Goal: Task Accomplishment & Management: Manage account settings

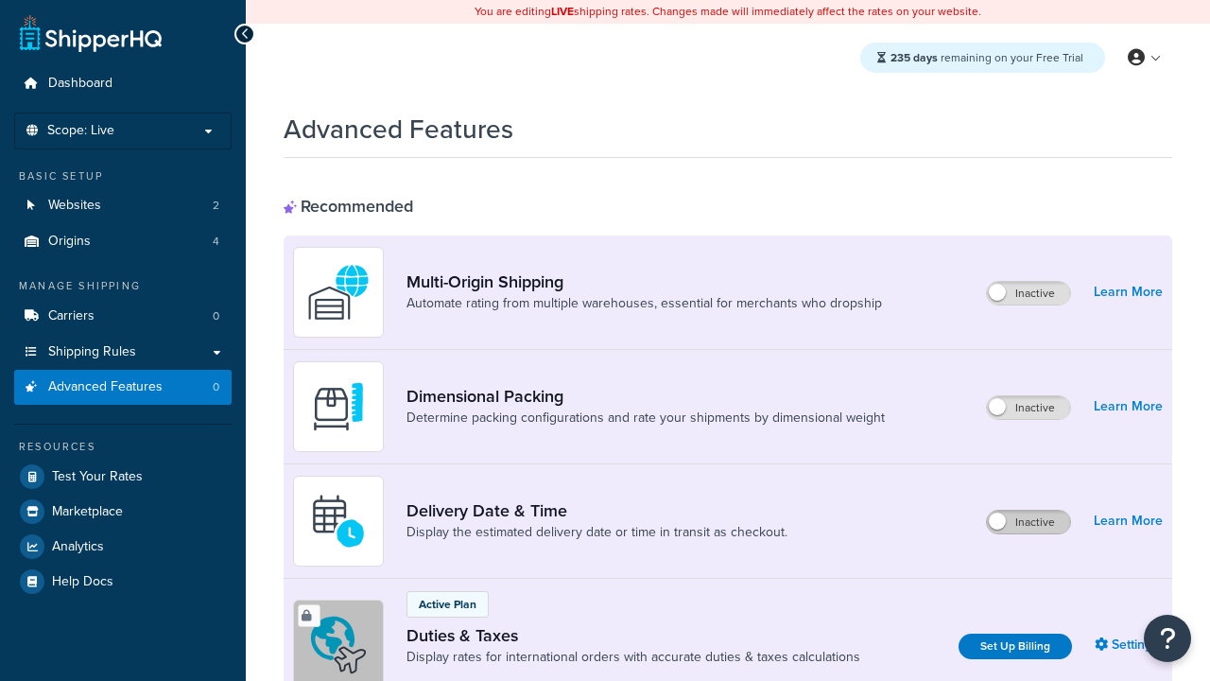
click at [1028, 522] on label "Inactive" at bounding box center [1028, 521] width 83 height 23
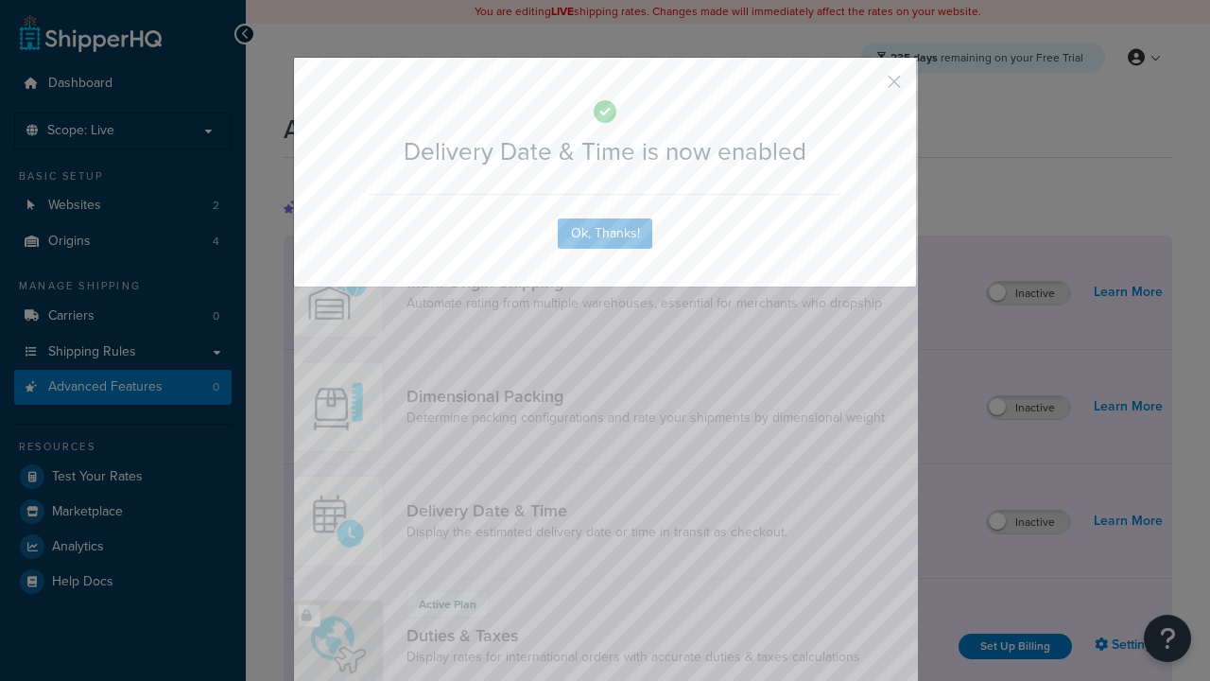
click at [866, 86] on button "button" at bounding box center [866, 88] width 5 height 5
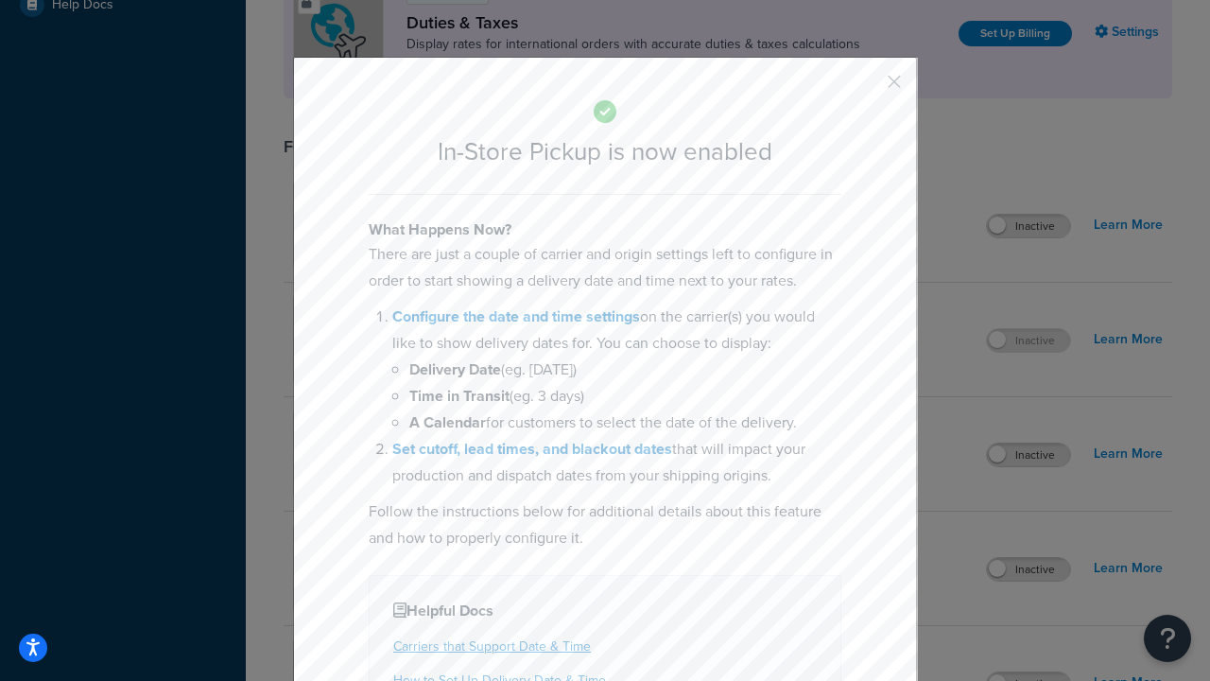
scroll to position [648, 0]
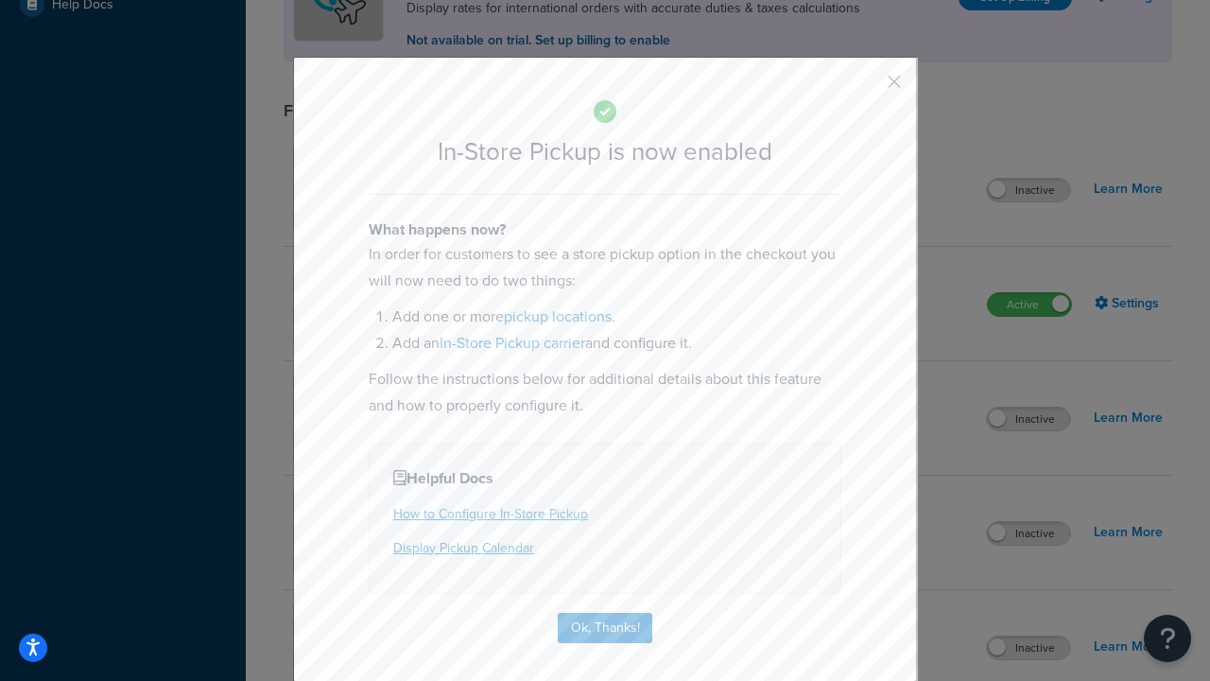
click at [866, 88] on button "button" at bounding box center [866, 88] width 5 height 5
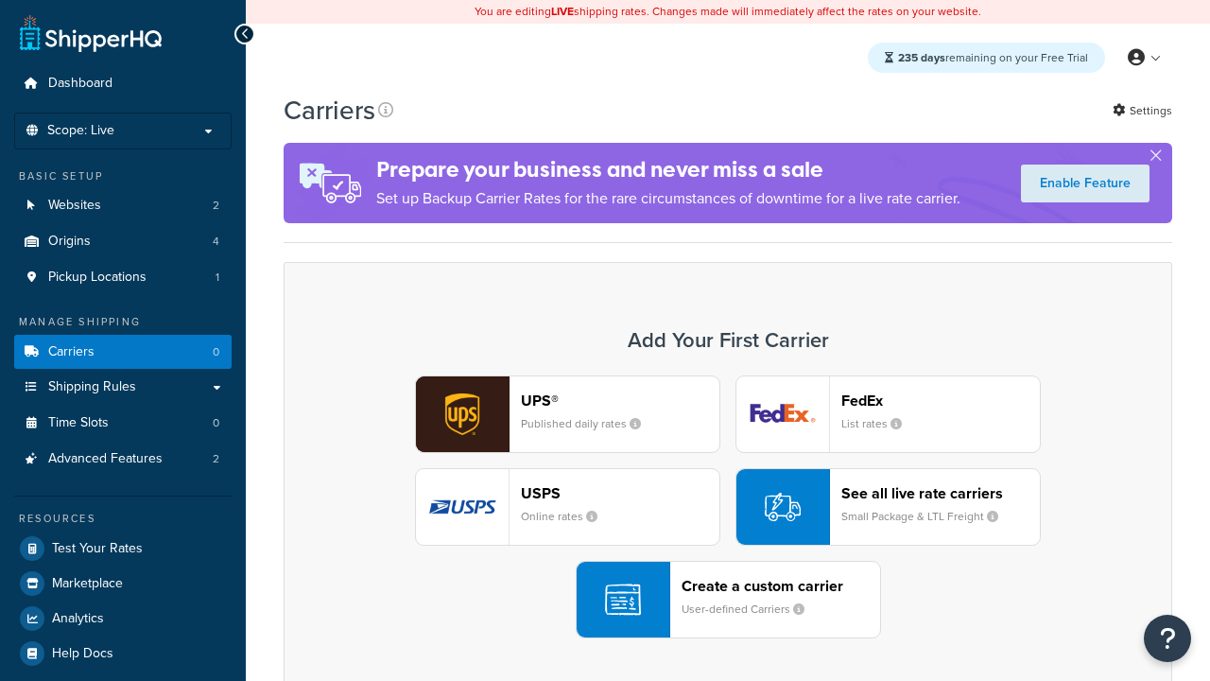
click at [728, 507] on div "UPS® Published daily rates FedEx List rates USPS Online rates See all live rate…" at bounding box center [727, 506] width 849 height 263
click at [728, 599] on div "Create a custom carrier User-defined Carriers" at bounding box center [781, 599] width 199 height 45
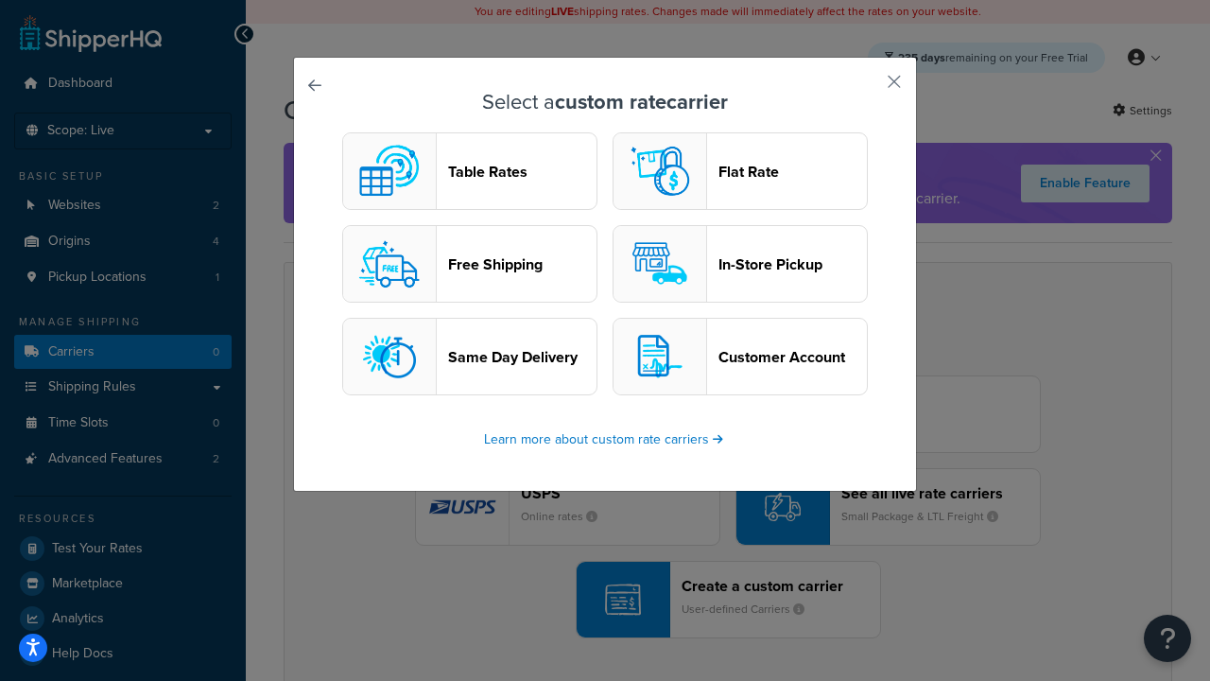
click at [740, 264] on header "In-Store Pickup" at bounding box center [792, 264] width 148 height 18
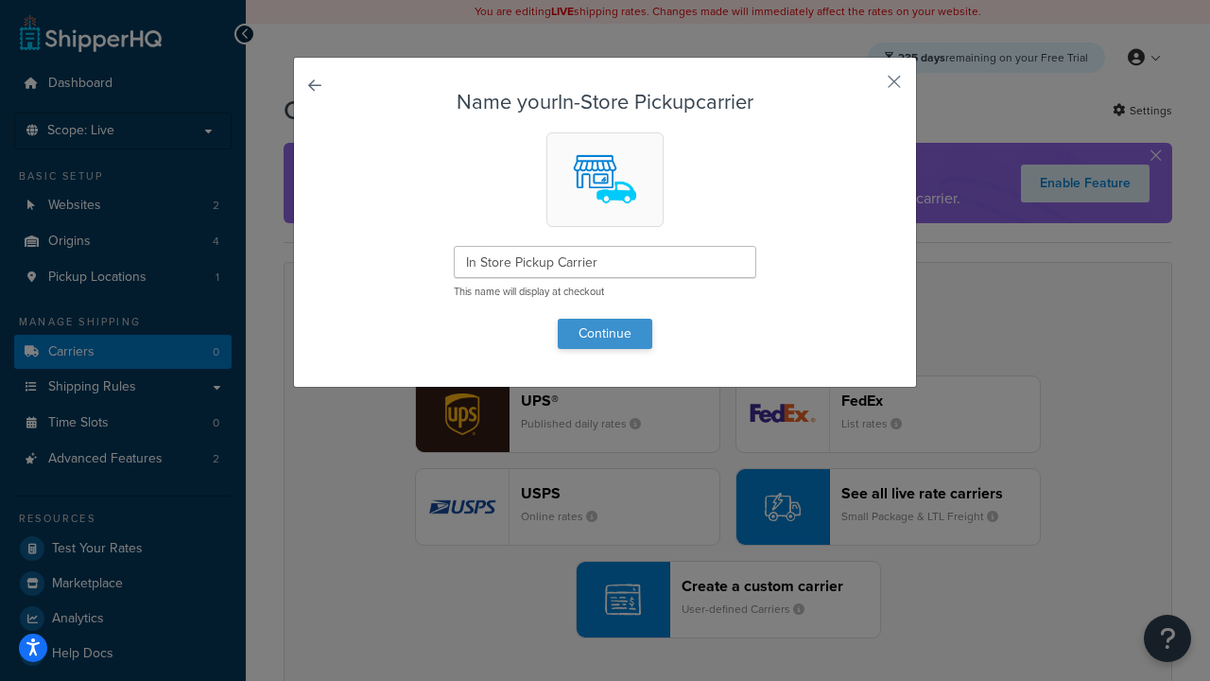
type input "In Store Pickup Carrier"
click at [605, 333] on button "Continue" at bounding box center [605, 334] width 95 height 30
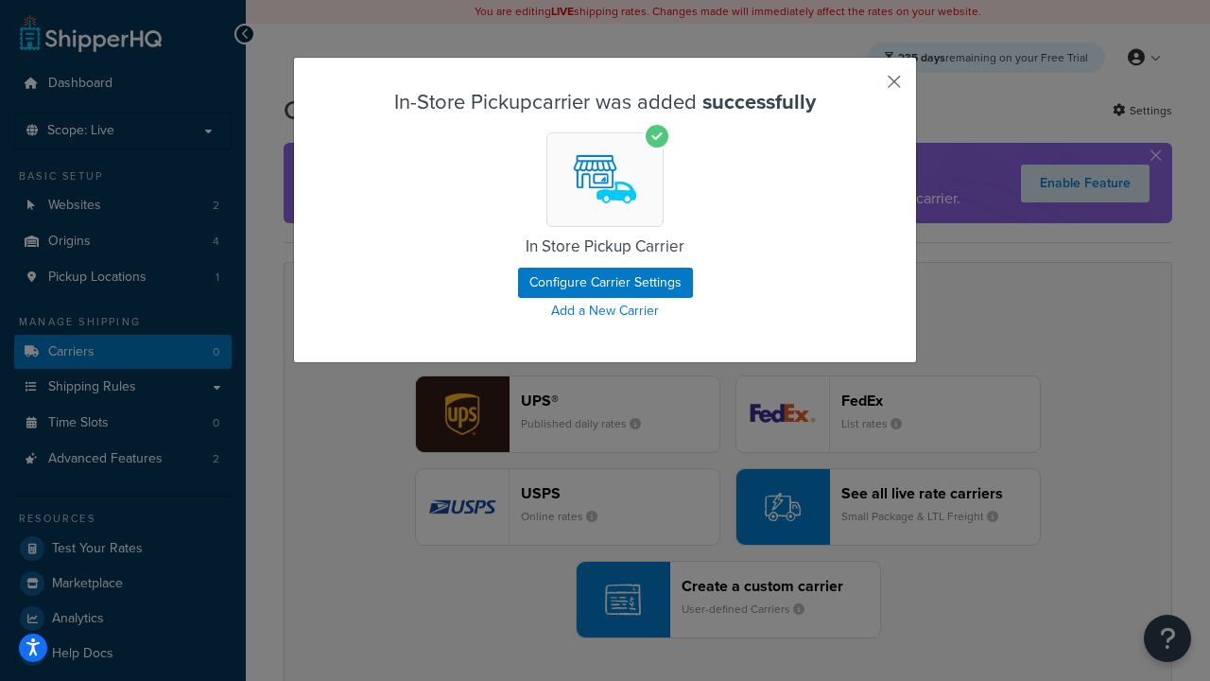
click at [866, 88] on button "button" at bounding box center [866, 88] width 5 height 5
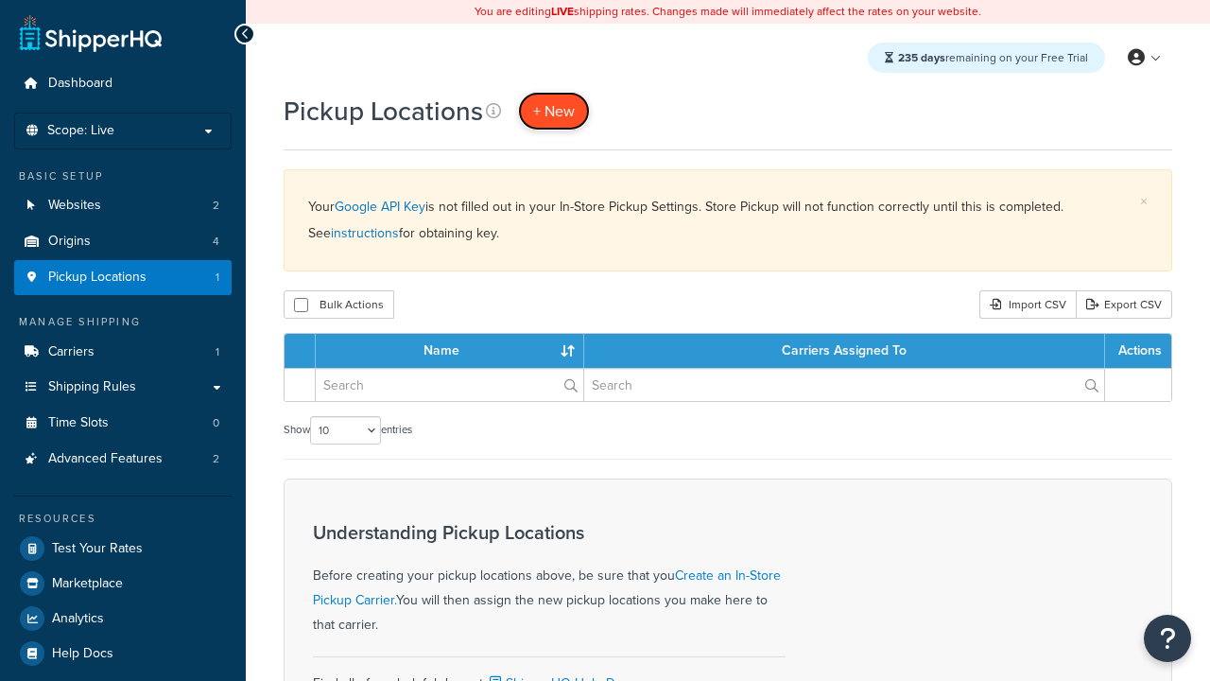
click at [554, 111] on span "+ New" at bounding box center [554, 111] width 42 height 22
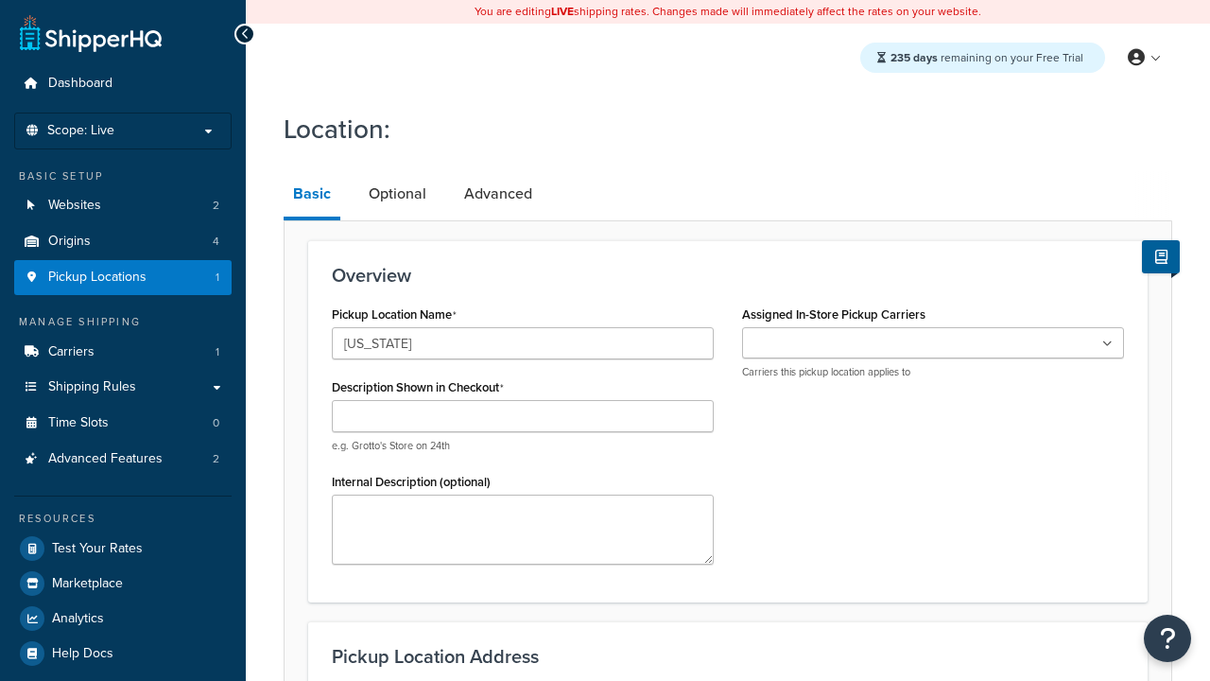
type input "[US_STATE]"
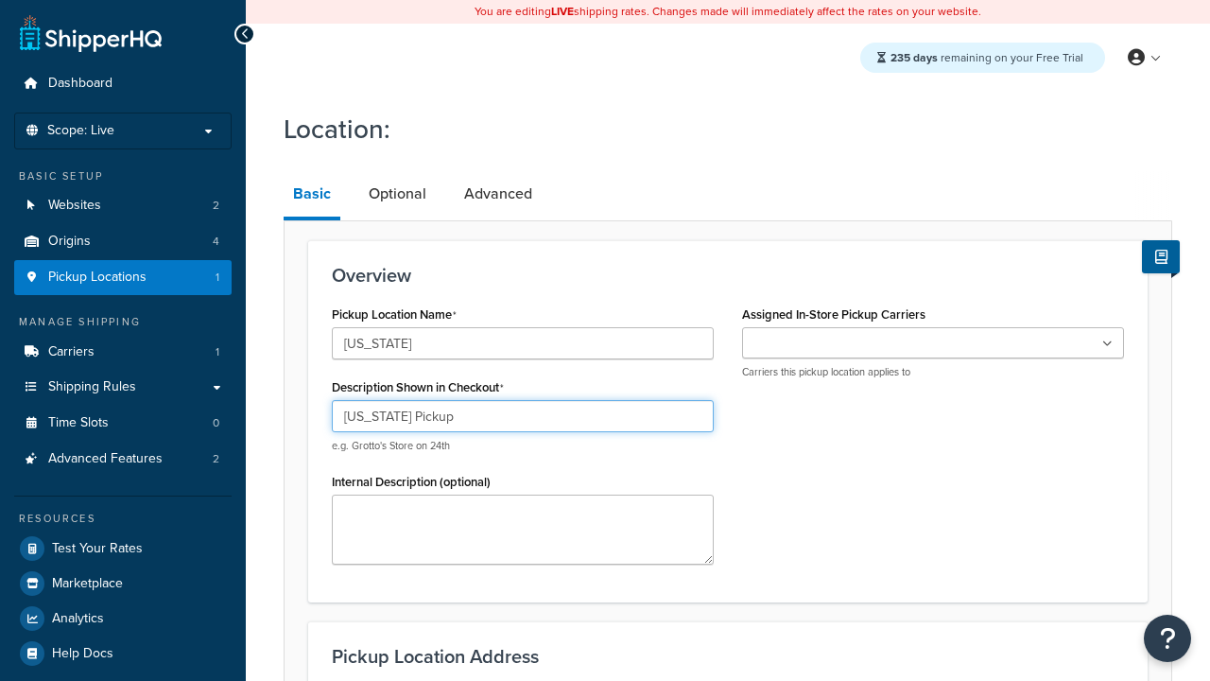
type input "California Pickup"
click at [933, 343] on ul at bounding box center [933, 342] width 382 height 31
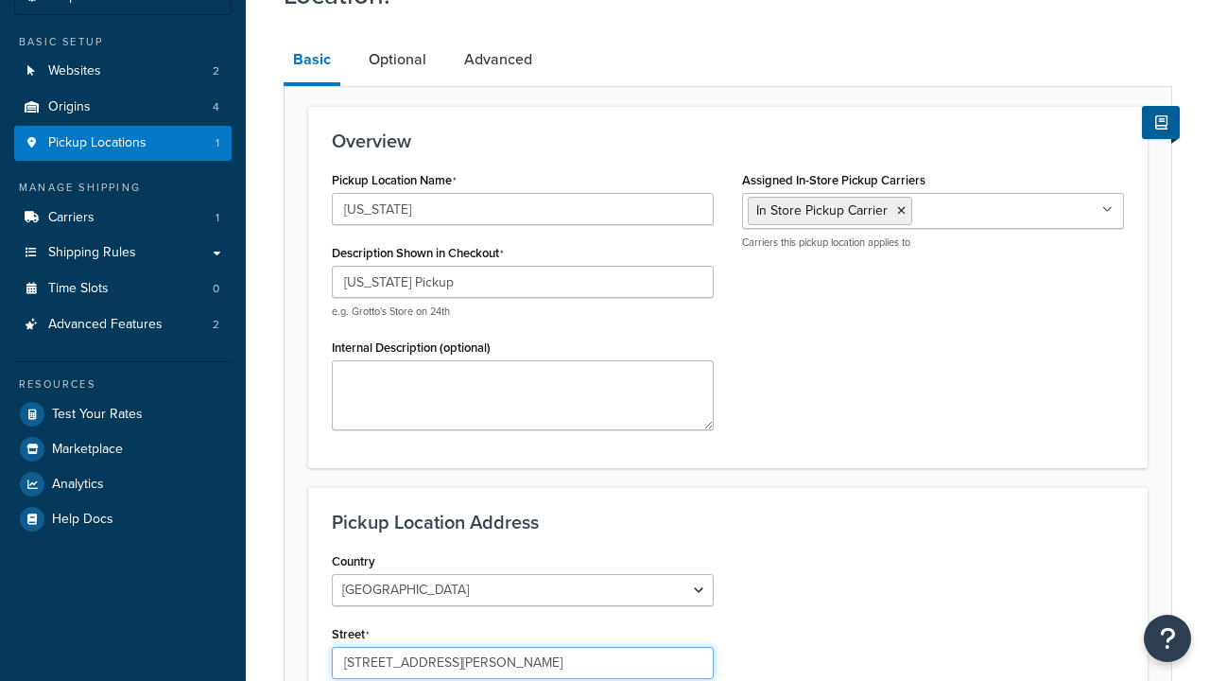
type input "3385 Michelson Drive"
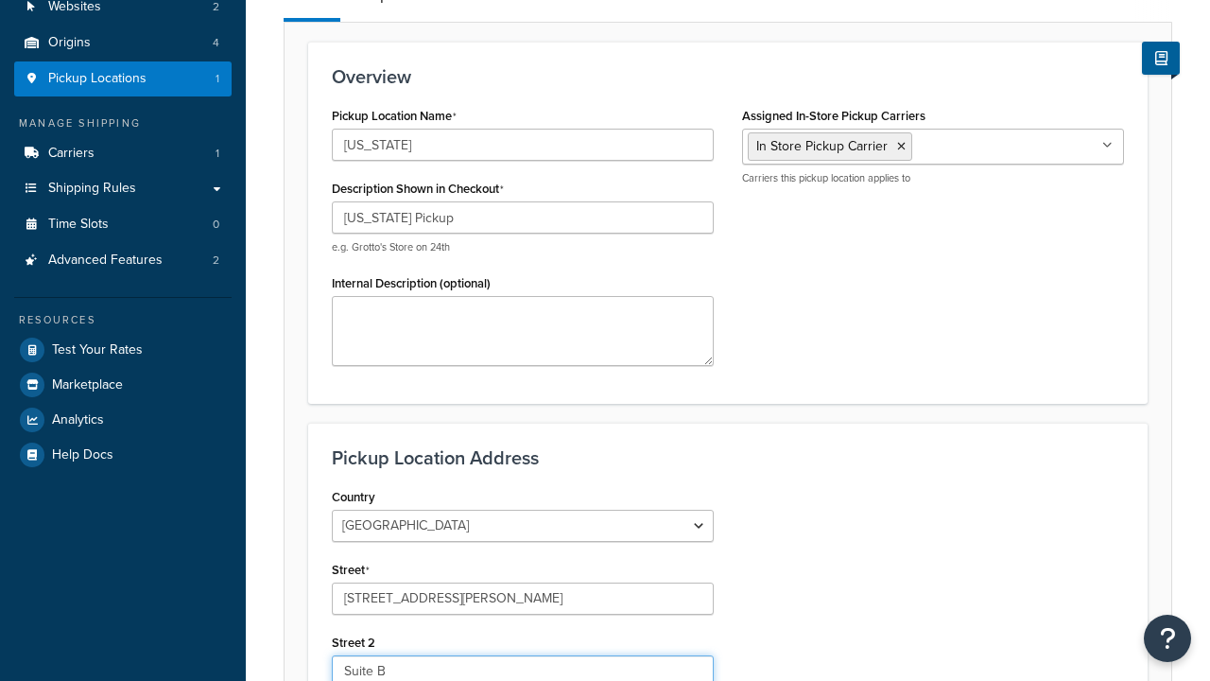
type input "Suite B"
type input "Irvine"
select select "5"
type input "Irvine"
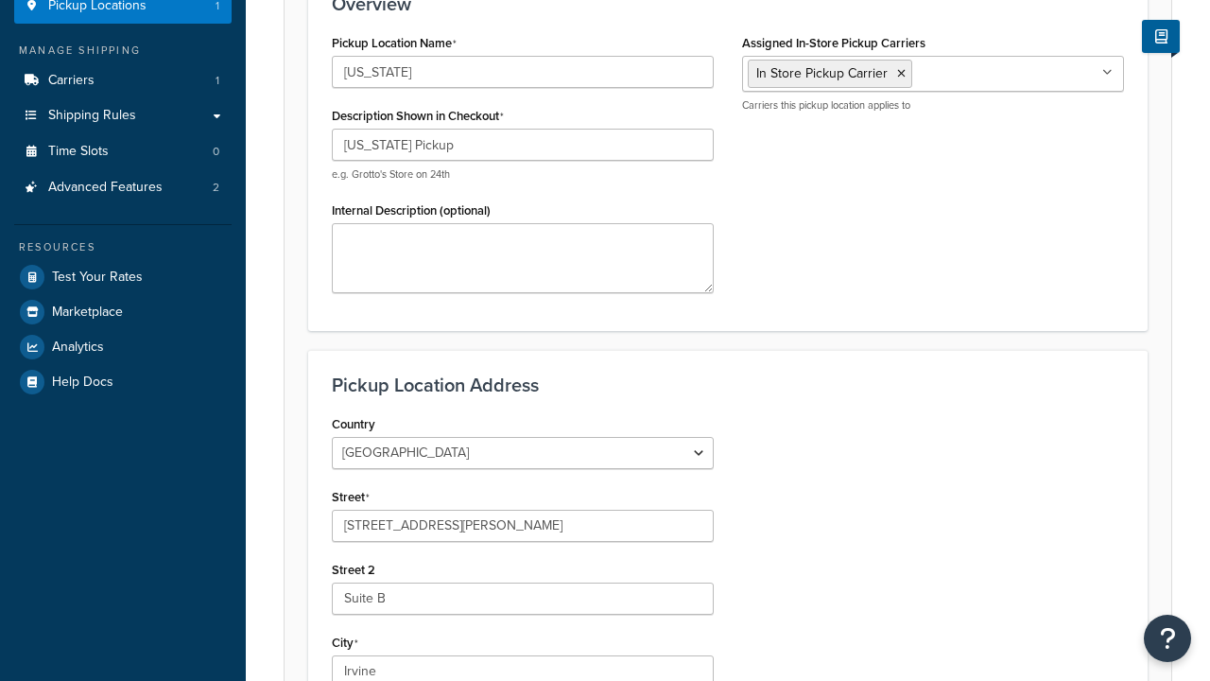
type input "92612"
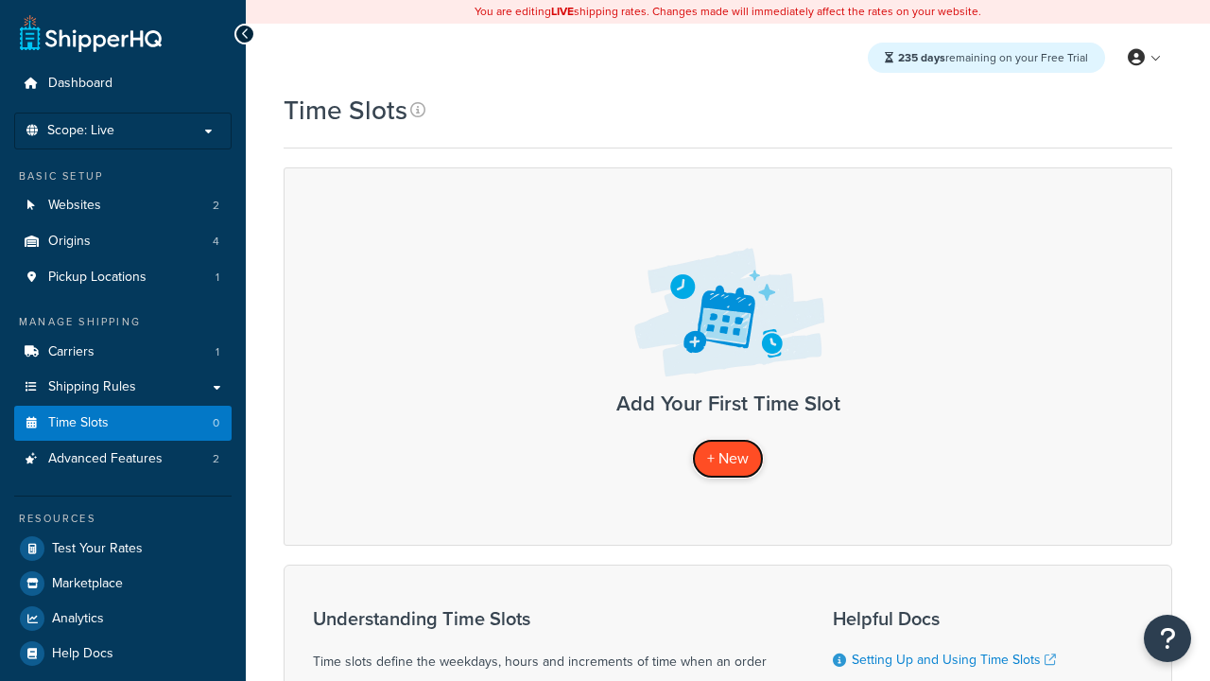
click at [728, 458] on span "+ New" at bounding box center [728, 458] width 42 height 22
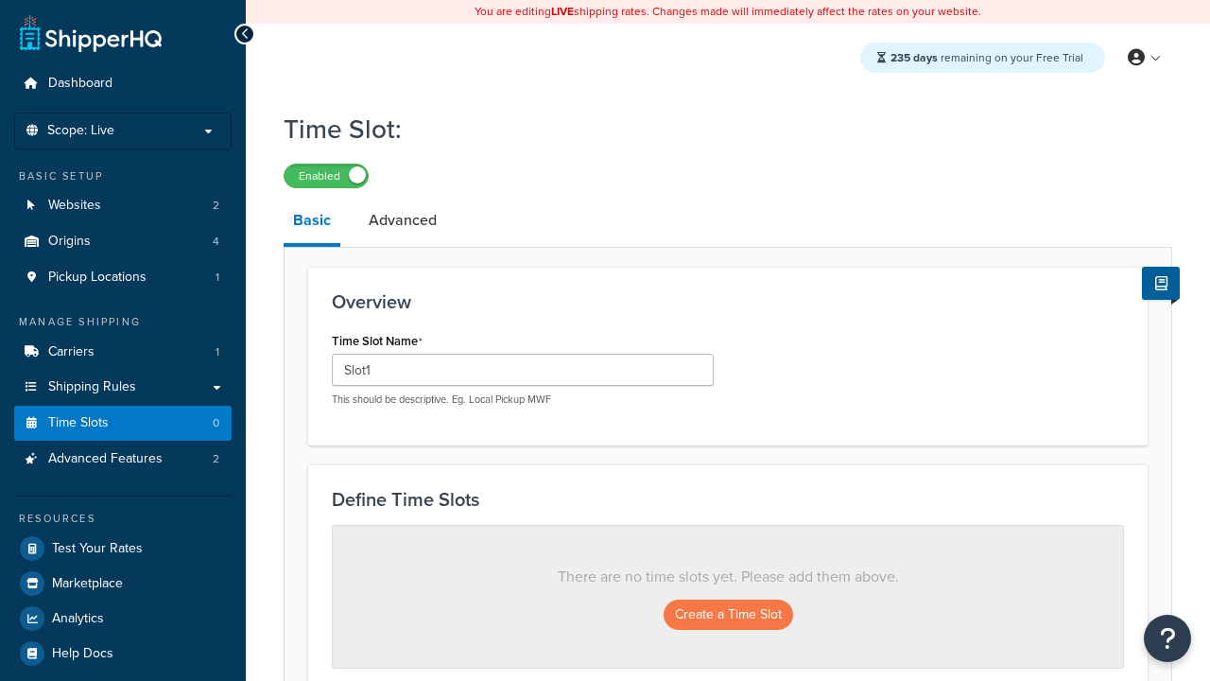
type input "Slot1"
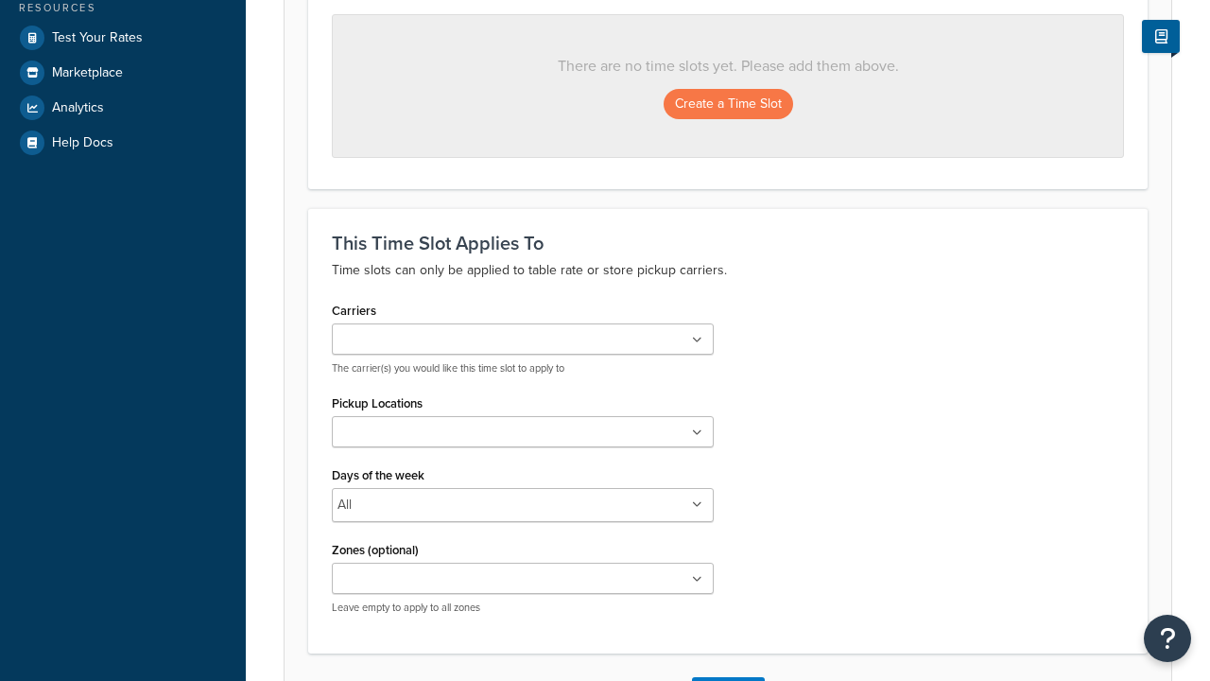
click at [523, 438] on ul at bounding box center [523, 431] width 382 height 31
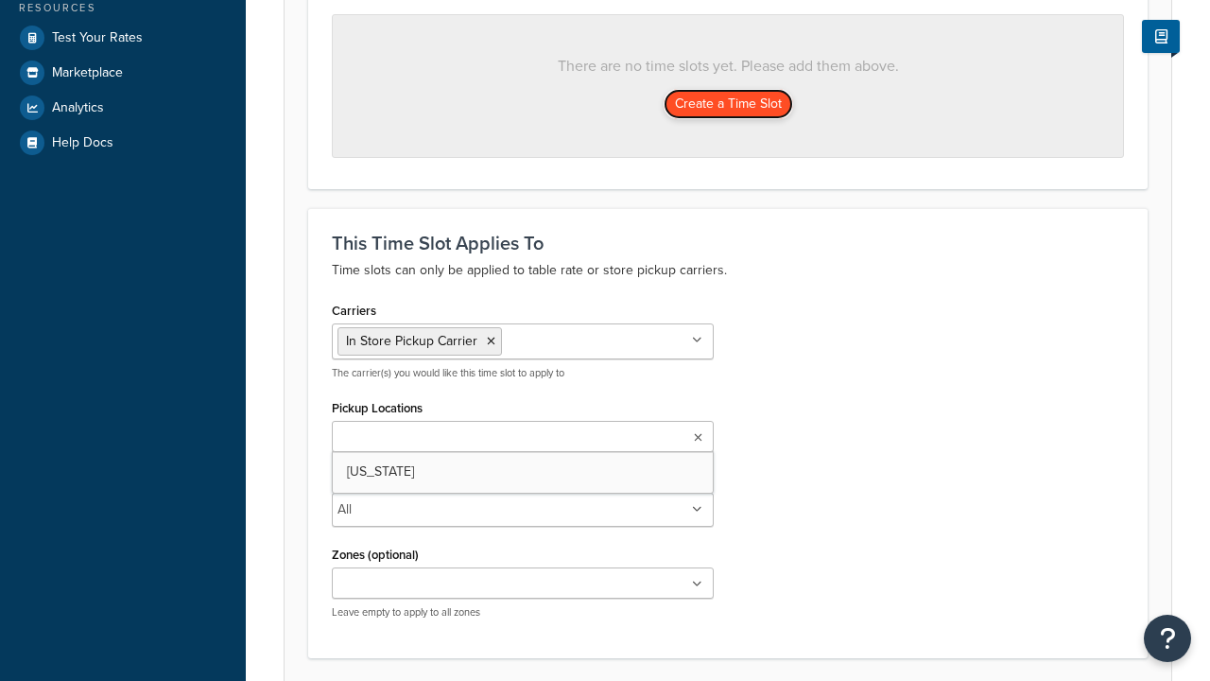
click at [728, 105] on button "Create a Time Slot" at bounding box center [729, 104] width 130 height 30
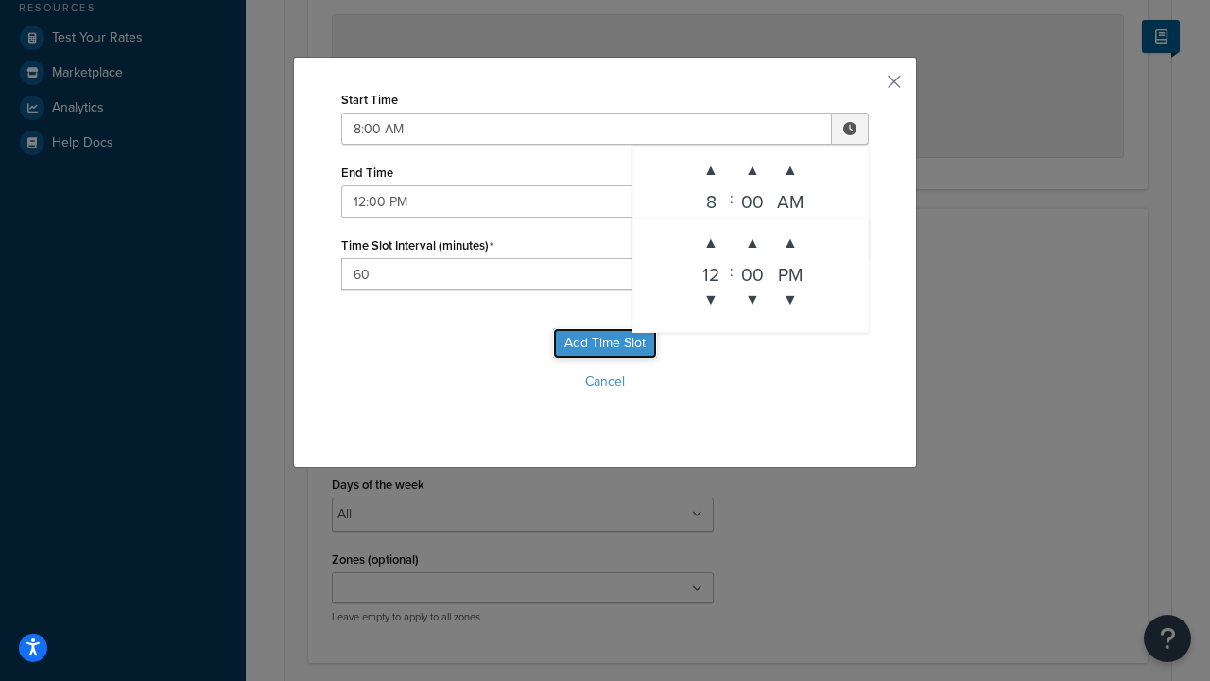
click at [605, 343] on button "Add Time Slot" at bounding box center [605, 343] width 104 height 30
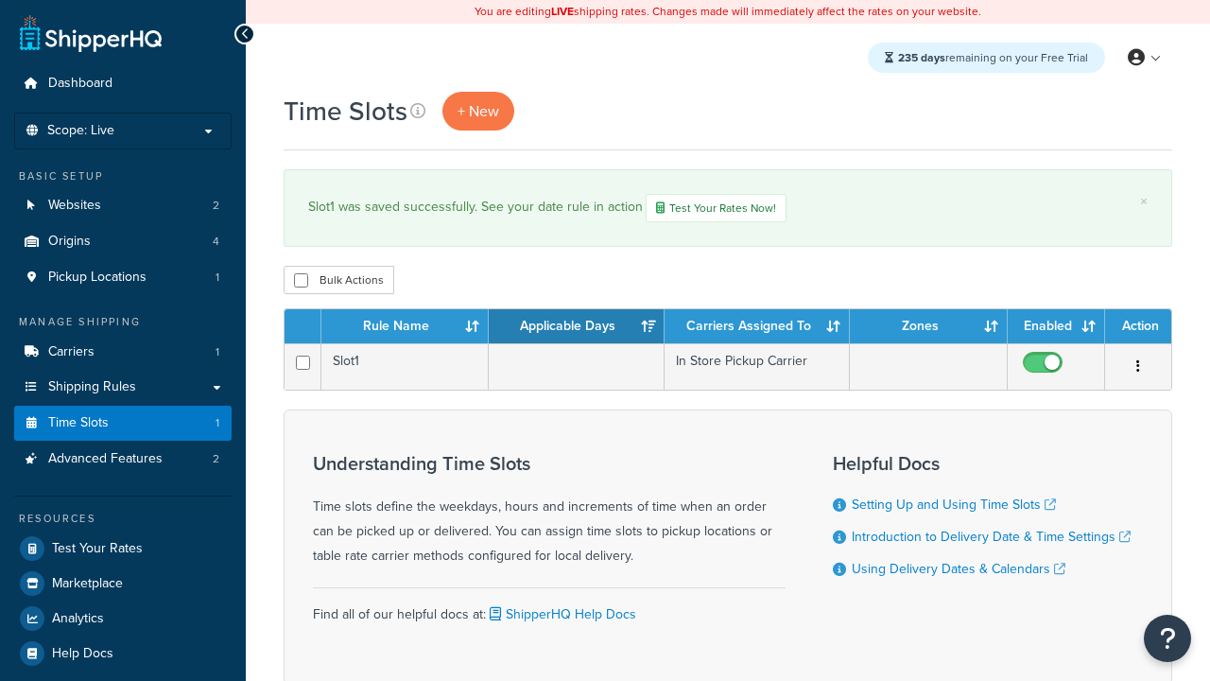
click at [405, 328] on th "Rule Name" at bounding box center [404, 326] width 167 height 34
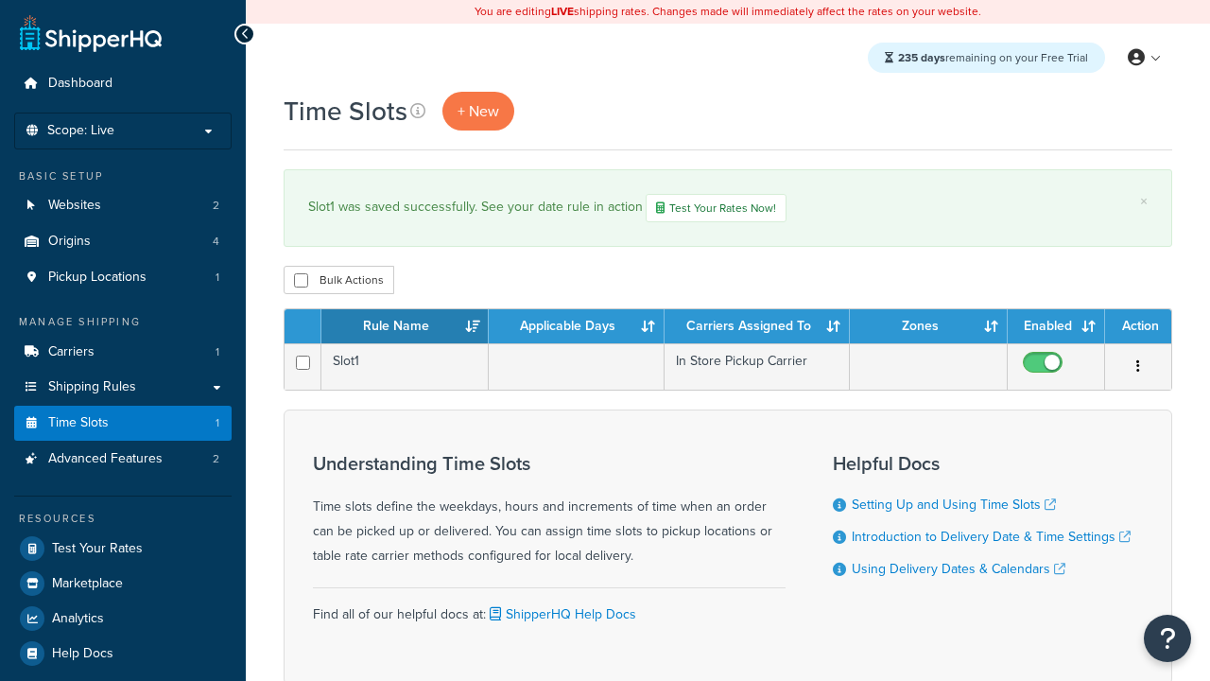
click at [405, 328] on th "Rule Name" at bounding box center [404, 326] width 167 height 34
click at [577, 328] on th "Applicable Days" at bounding box center [577, 326] width 176 height 34
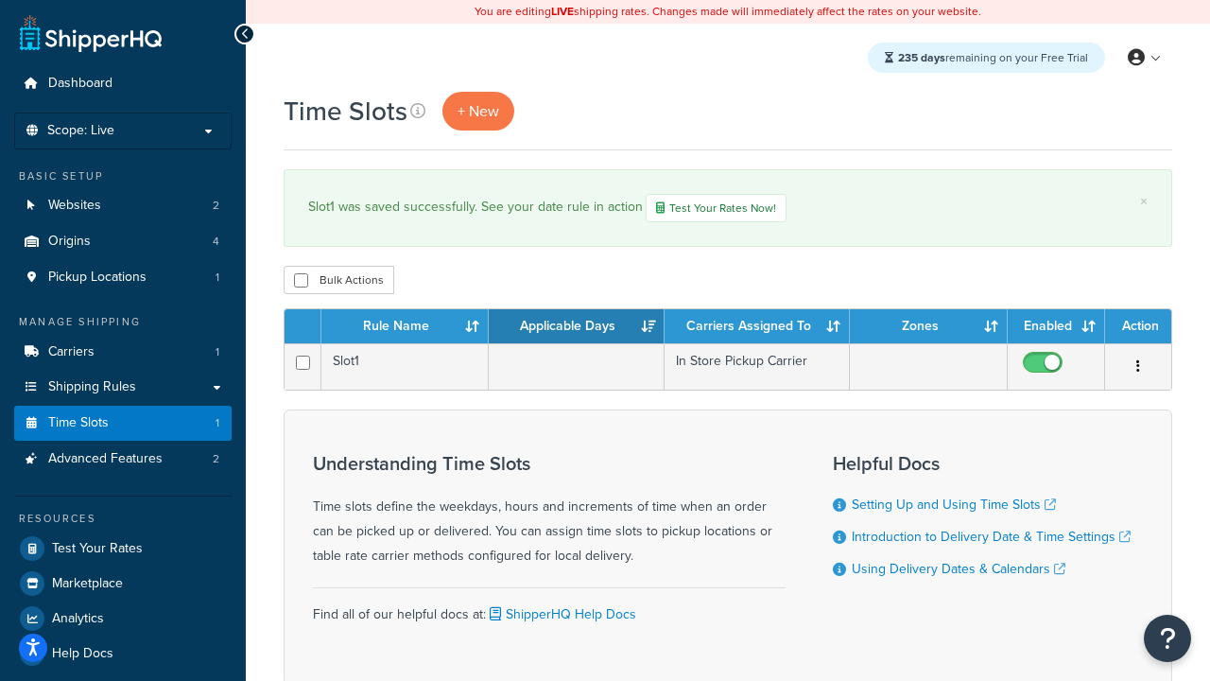
click at [577, 328] on th "Applicable Days" at bounding box center [577, 326] width 176 height 34
click at [757, 328] on th "Carriers Assigned To" at bounding box center [757, 326] width 185 height 34
click at [928, 328] on th "Zones" at bounding box center [929, 326] width 158 height 34
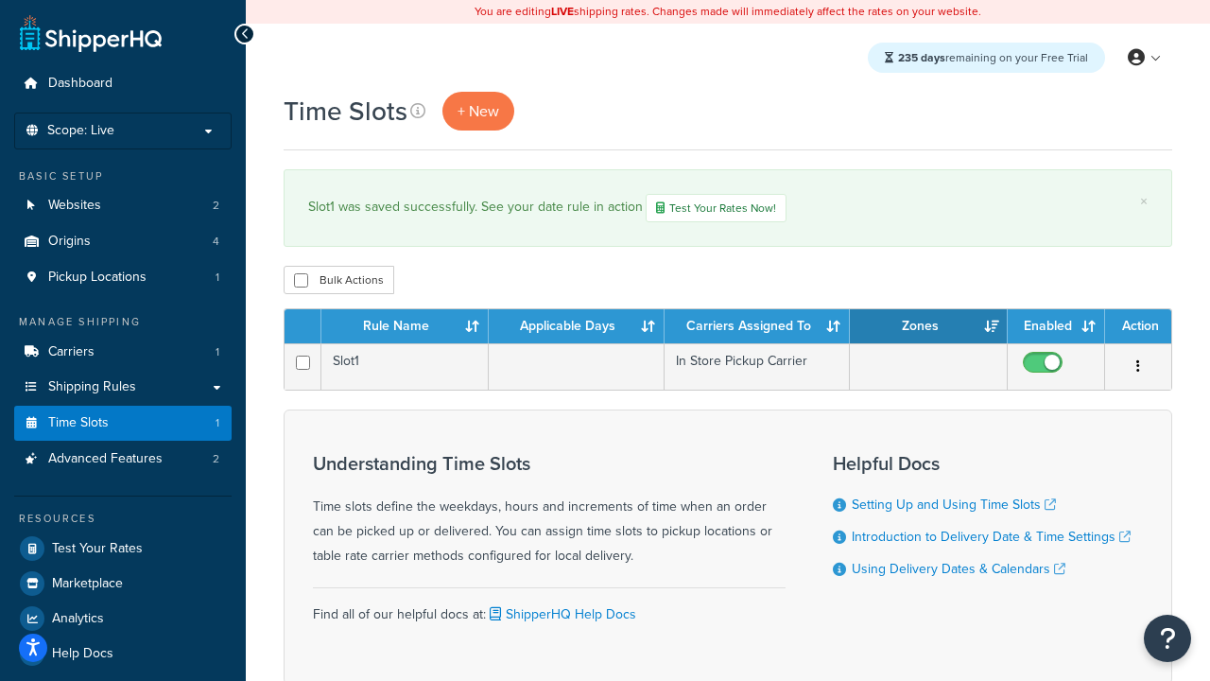
click at [928, 328] on th "Zones" at bounding box center [929, 326] width 158 height 34
click at [1056, 328] on th "Enabled" at bounding box center [1056, 326] width 97 height 34
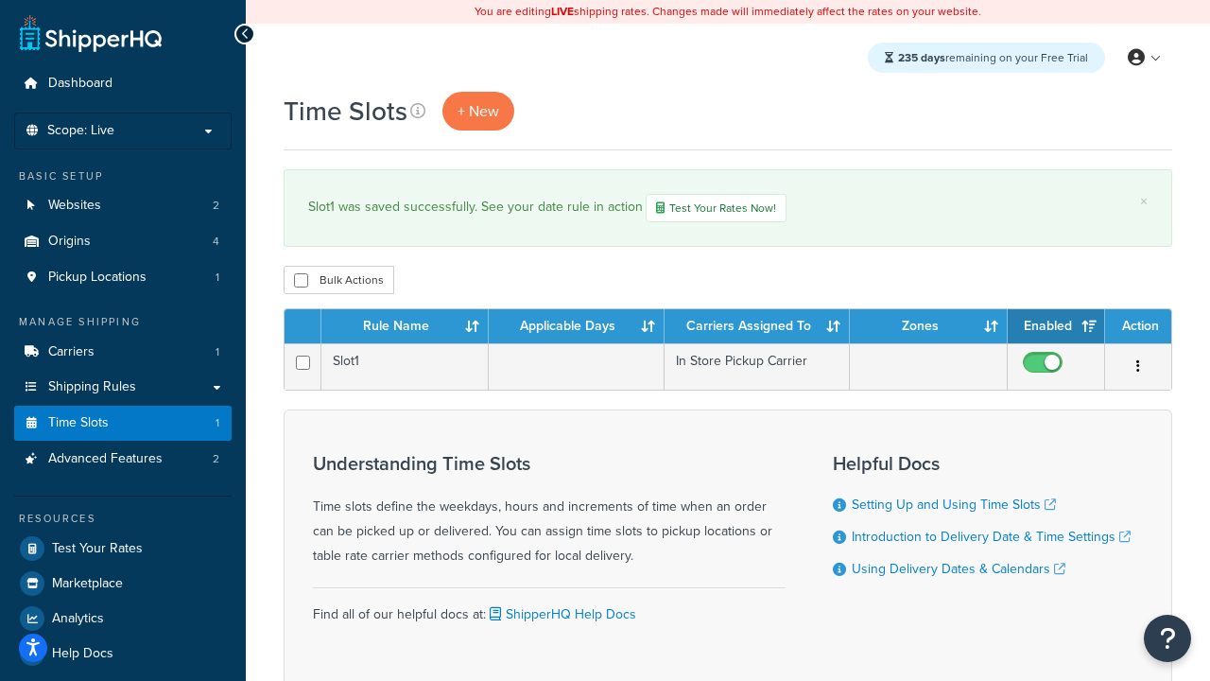
click at [1138, 328] on th "Action" at bounding box center [1138, 326] width 66 height 34
click at [301, 282] on input "checkbox" at bounding box center [301, 280] width 14 height 14
checkbox input "true"
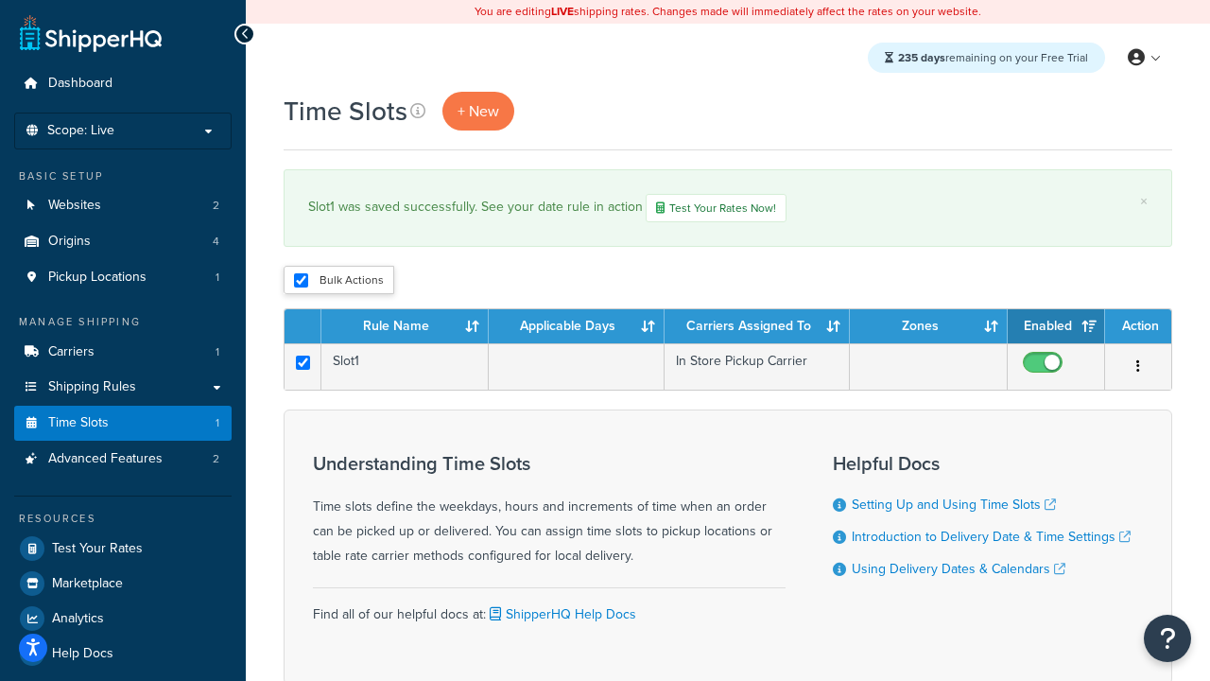
click at [0, 0] on button "Delete" at bounding box center [0, 0] width 0 height 0
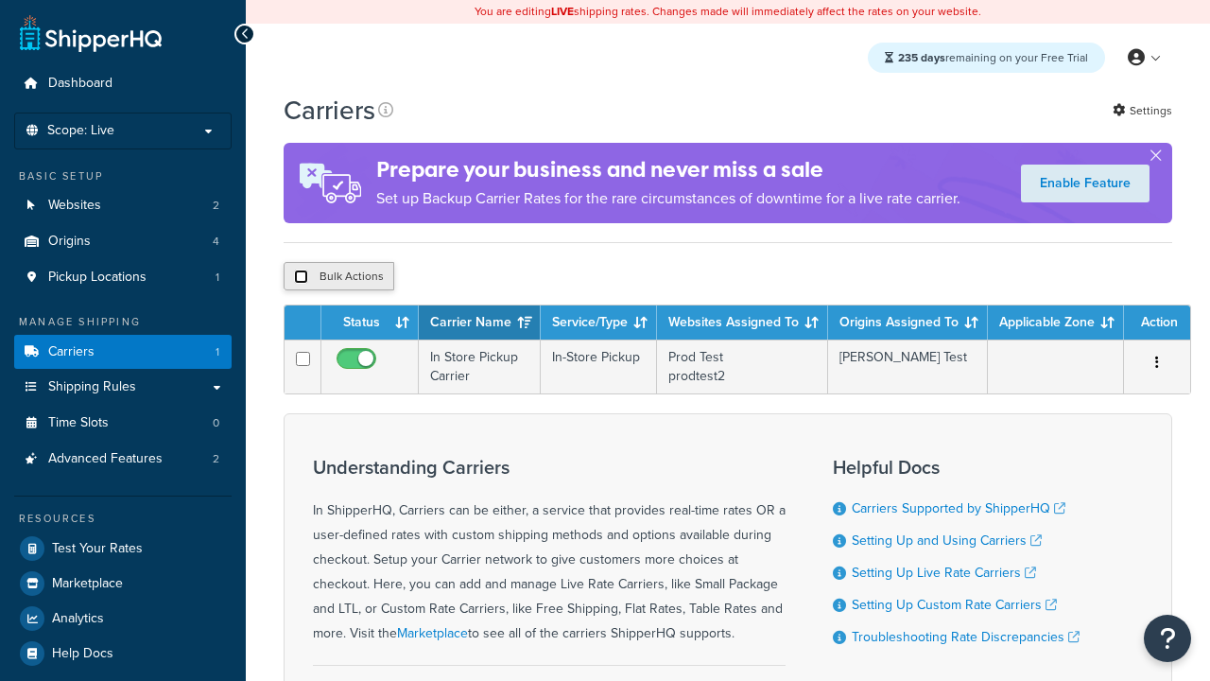
click at [301, 277] on input "checkbox" at bounding box center [301, 276] width 14 height 14
checkbox input "true"
click at [0, 0] on button "Delete" at bounding box center [0, 0] width 0 height 0
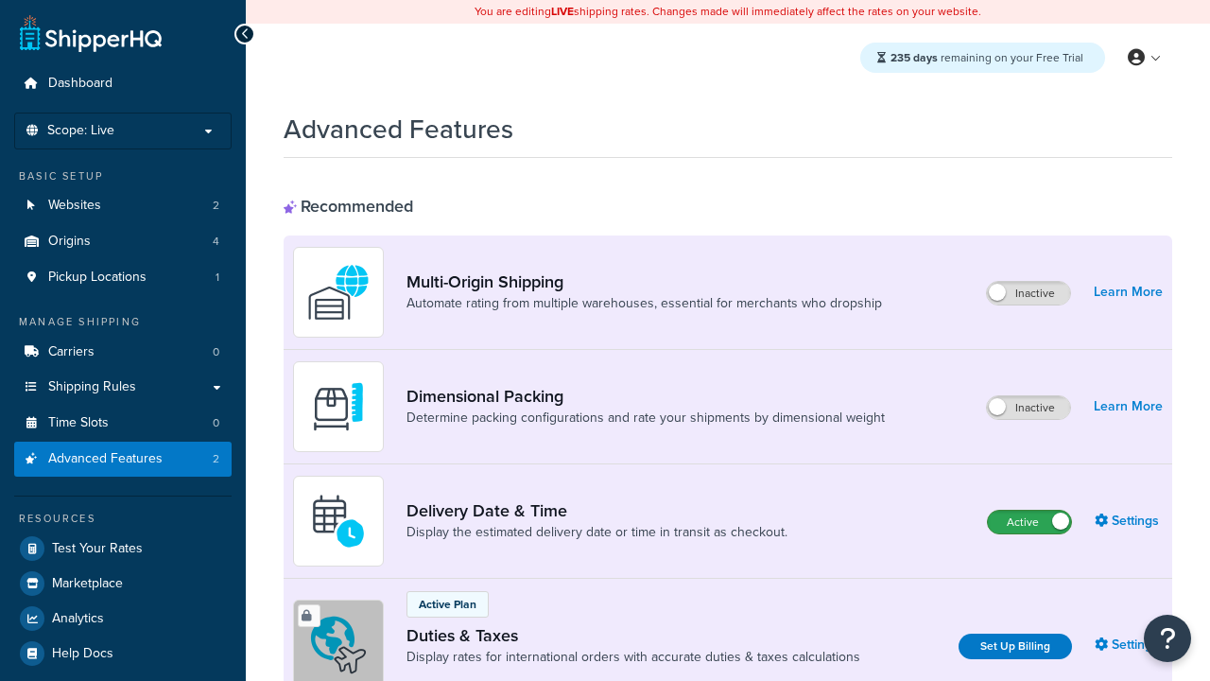
click at [1029, 522] on label "Active" at bounding box center [1029, 521] width 83 height 23
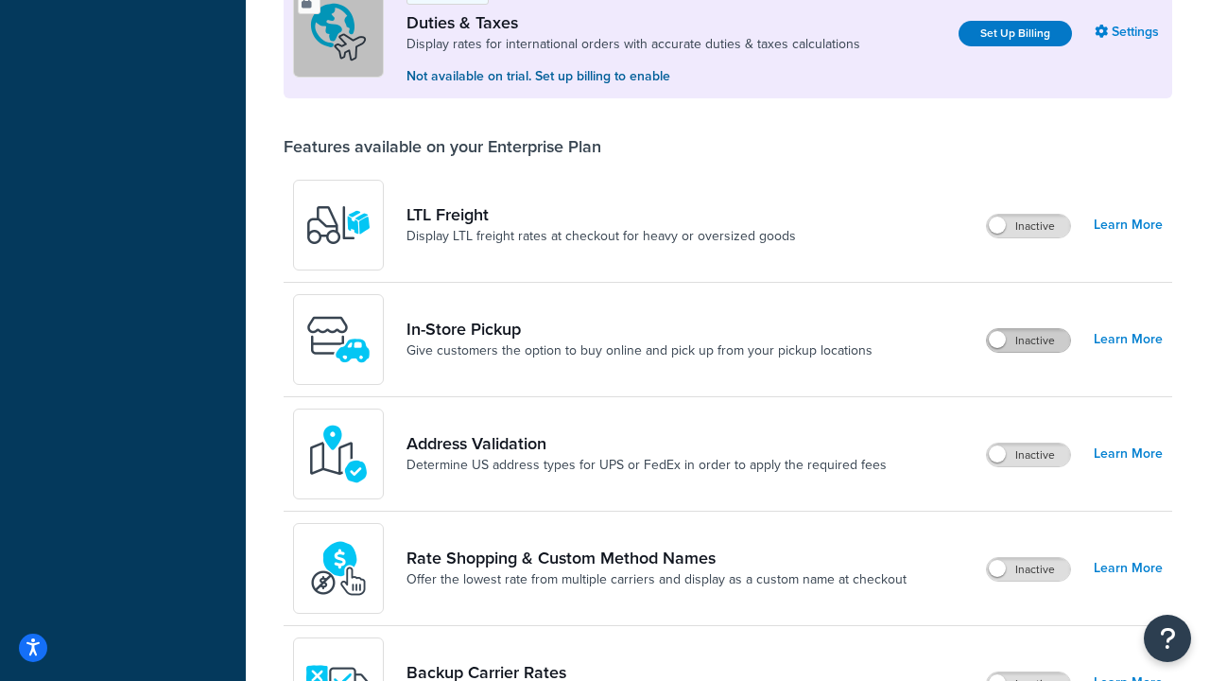
scroll to position [577, 0]
